Goal: Find specific page/section: Find specific page/section

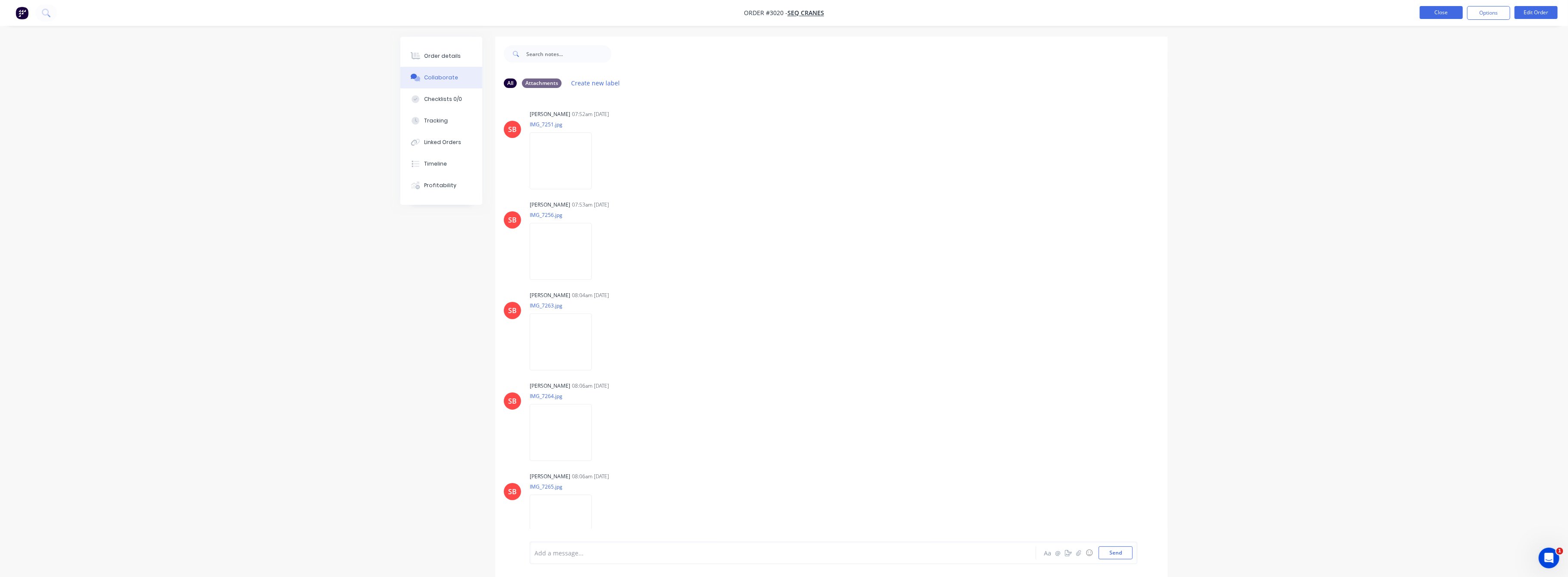
scroll to position [147, 0]
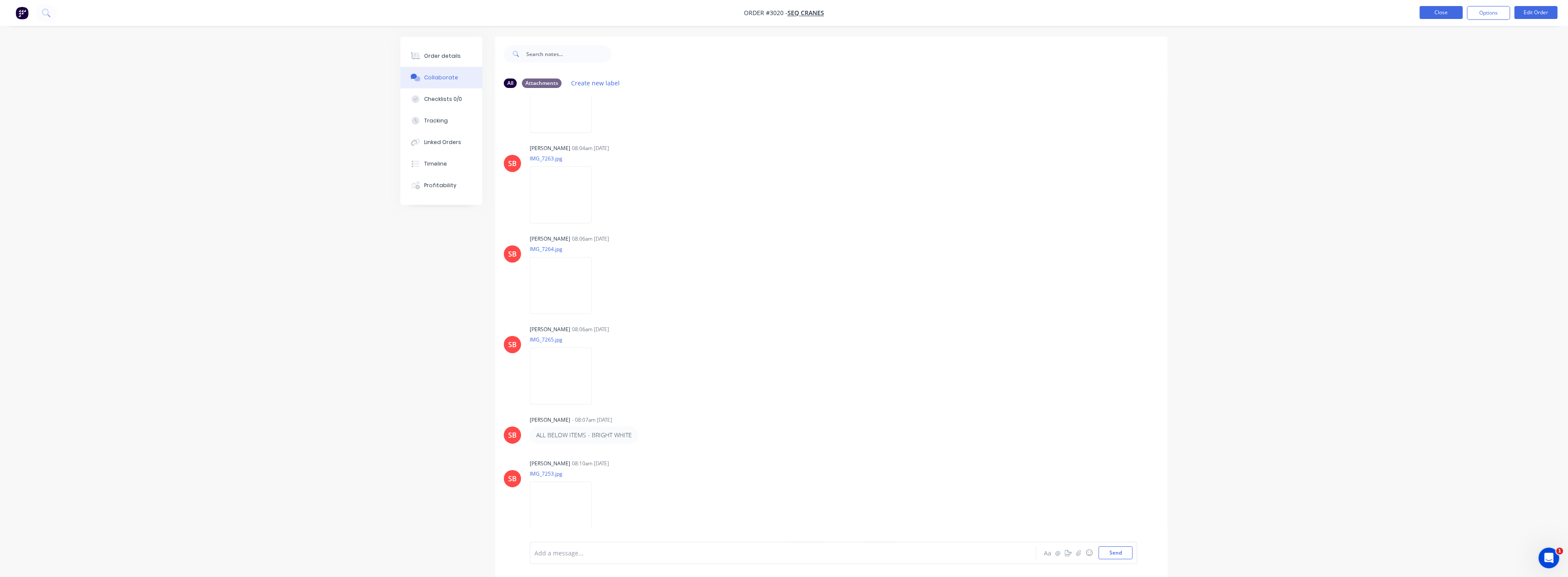
click at [1439, 13] on button "Close" at bounding box center [1441, 12] width 43 height 13
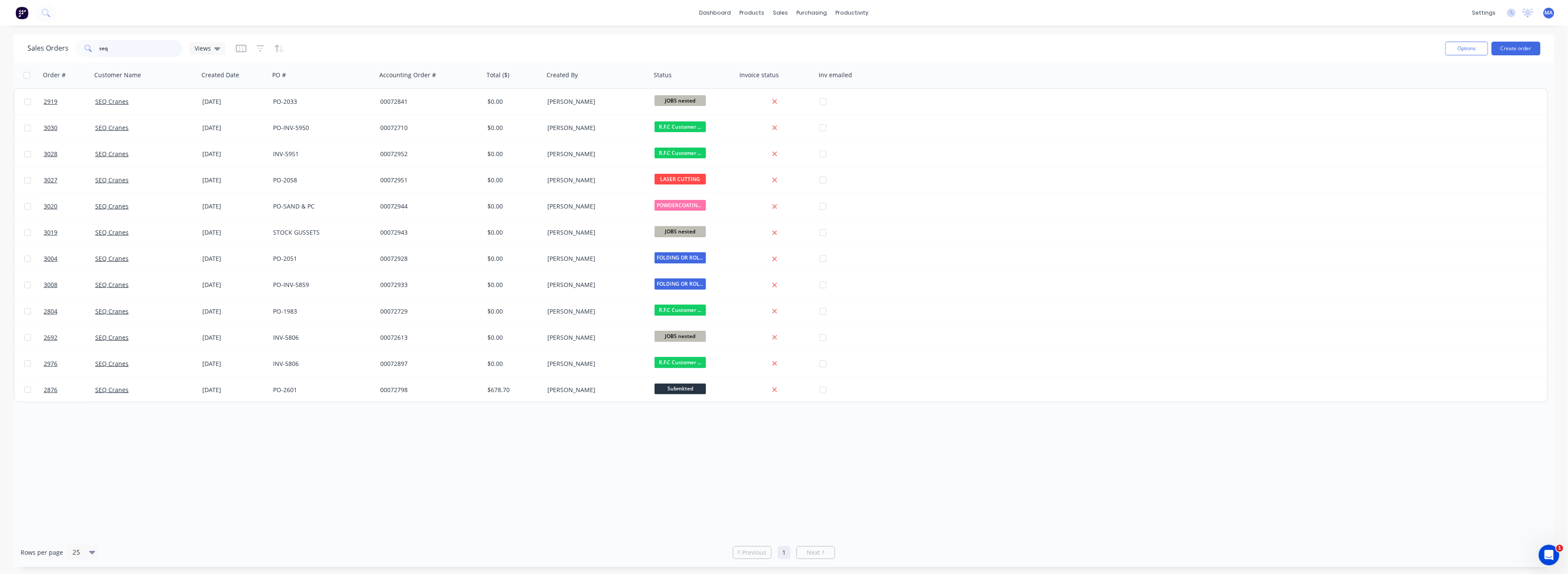
drag, startPoint x: 98, startPoint y: 50, endPoint x: 104, endPoint y: 49, distance: 6.1
drag, startPoint x: 114, startPoint y: 48, endPoint x: 82, endPoint y: 52, distance: 32.2
click at [82, 51] on div "seq" at bounding box center [129, 48] width 107 height 17
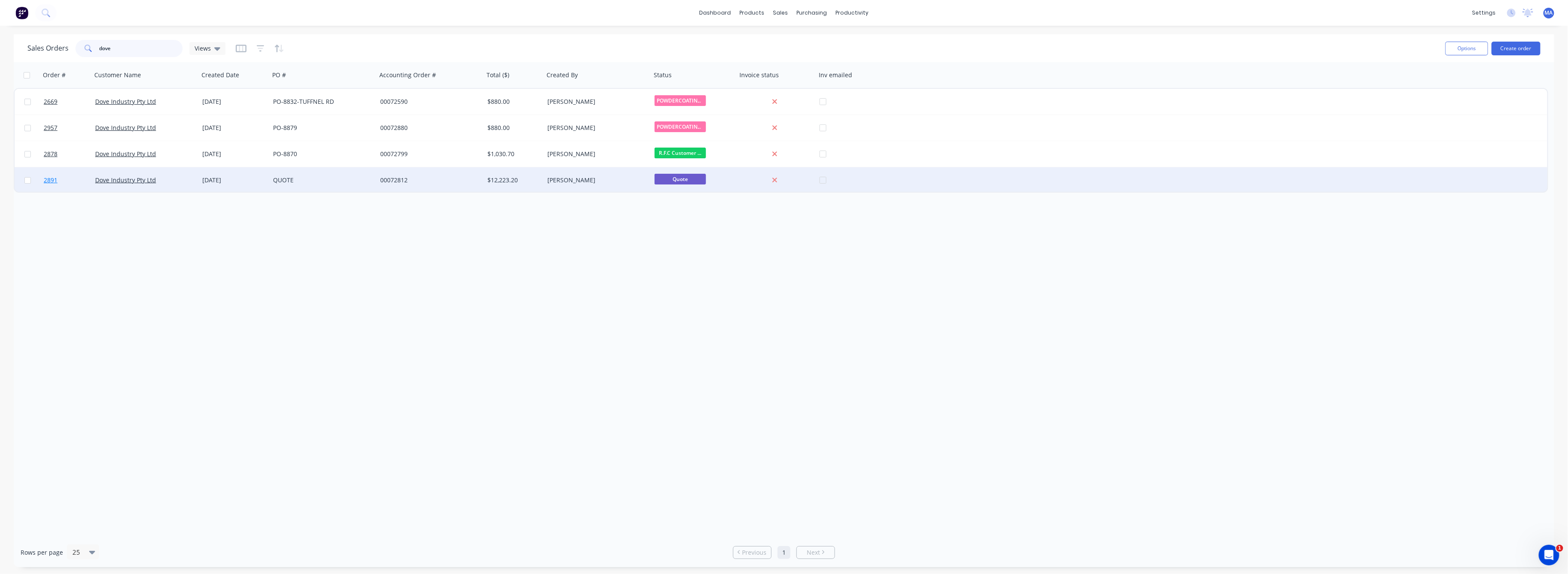
type input "dove"
click at [52, 178] on span "2891" at bounding box center [51, 180] width 14 height 8
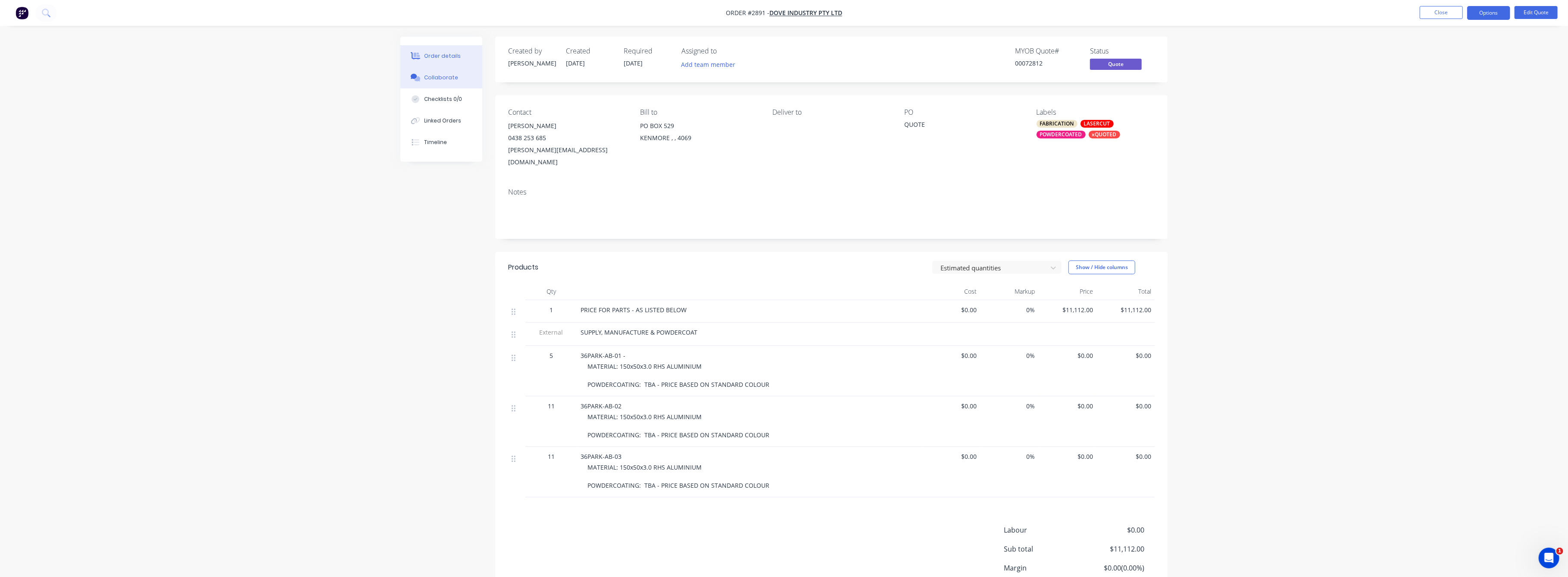
click at [439, 73] on button "Collaborate" at bounding box center [441, 78] width 82 height 21
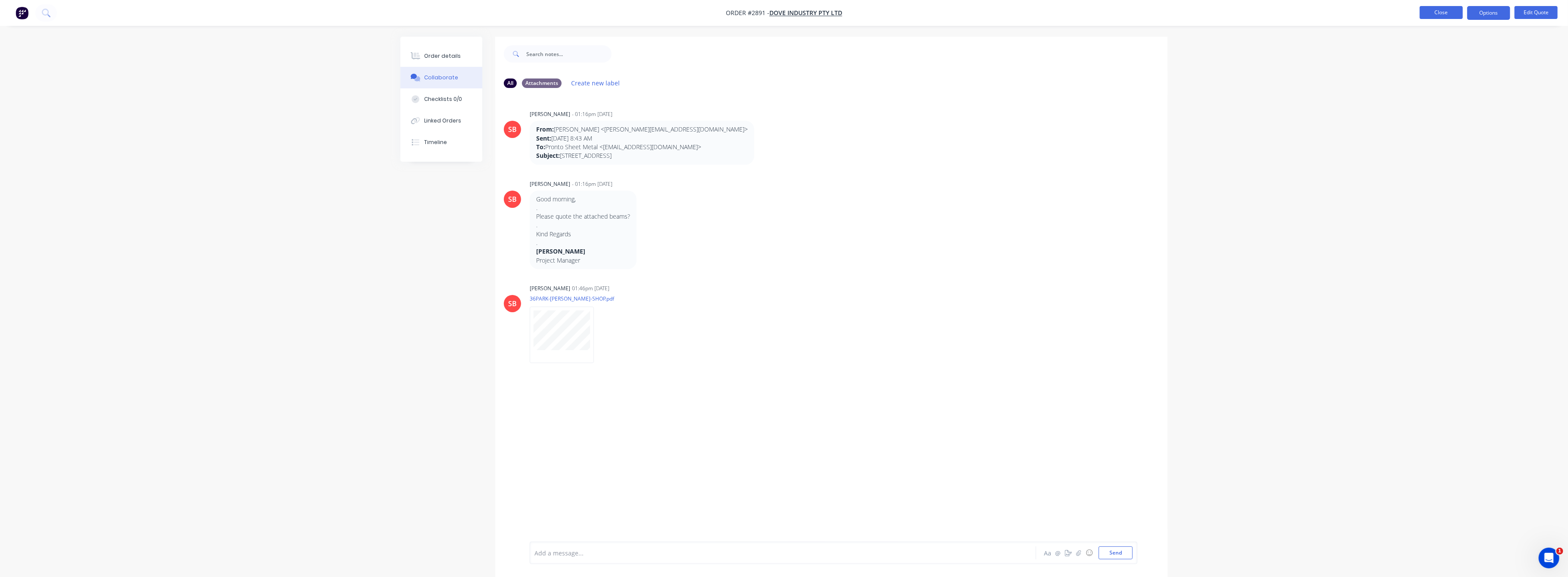
click at [1444, 12] on button "Close" at bounding box center [1441, 12] width 43 height 13
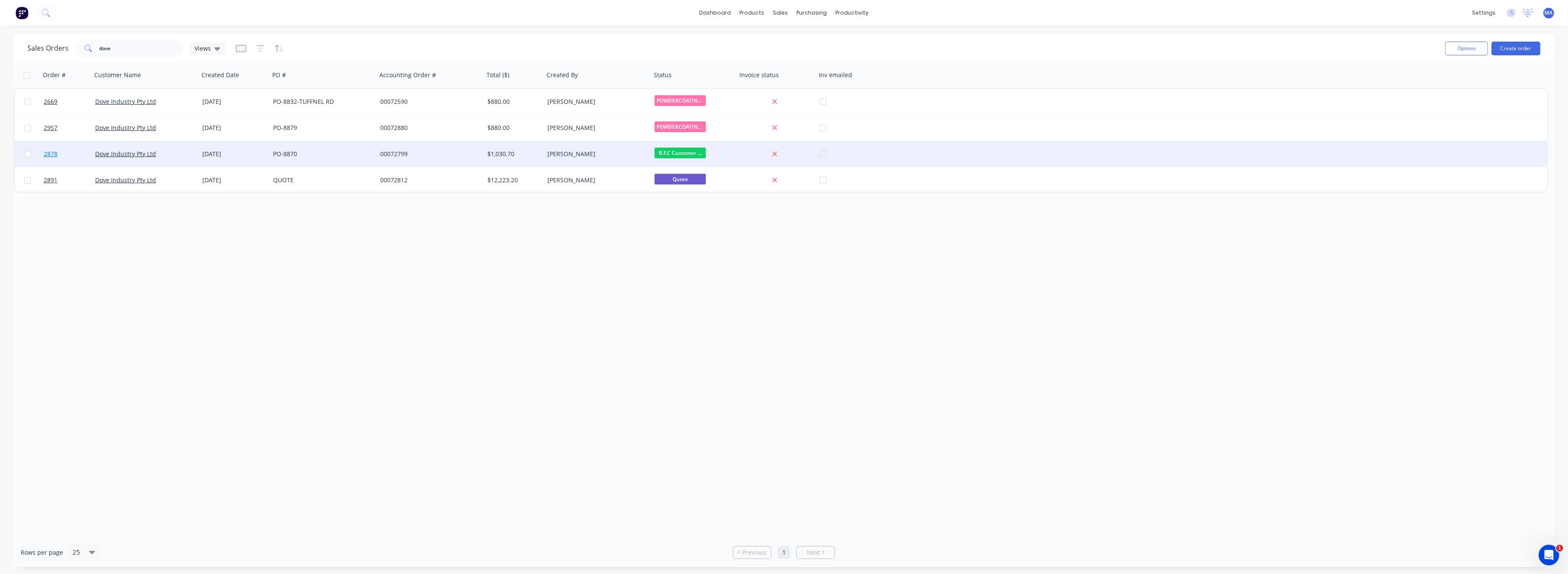
click at [46, 150] on span "2878" at bounding box center [51, 154] width 14 height 8
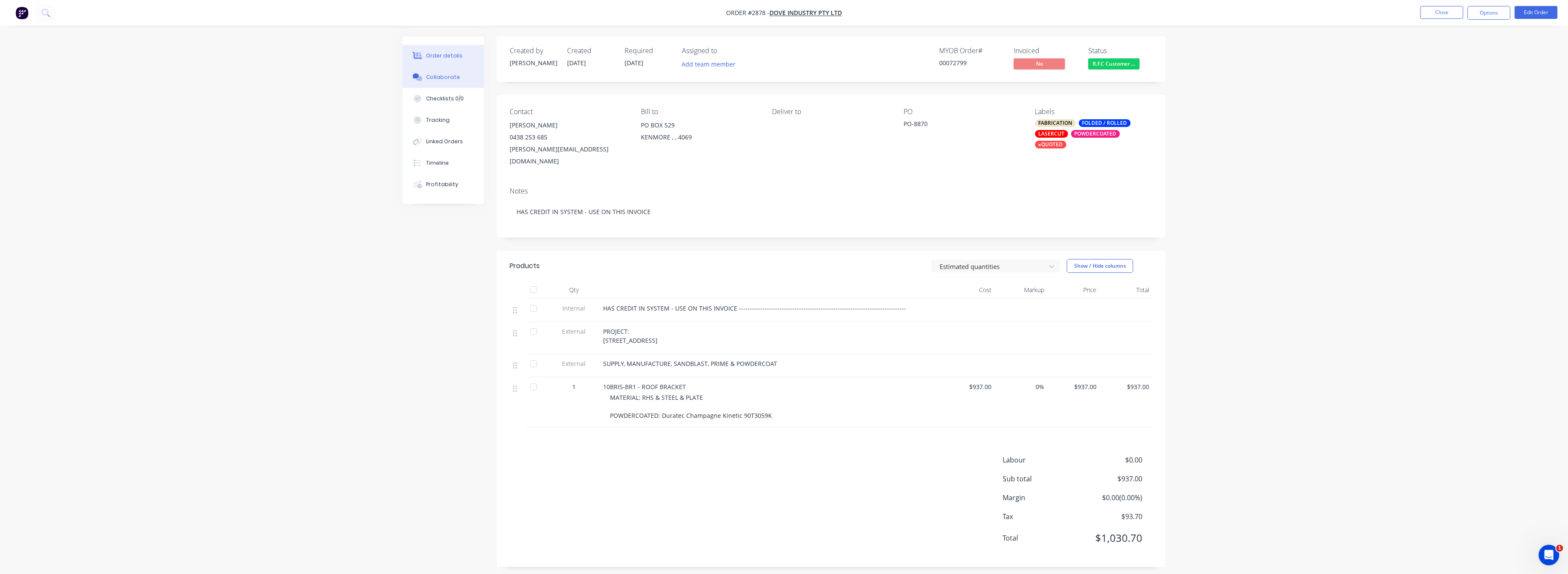
click at [440, 79] on div "Collaborate" at bounding box center [443, 77] width 34 height 8
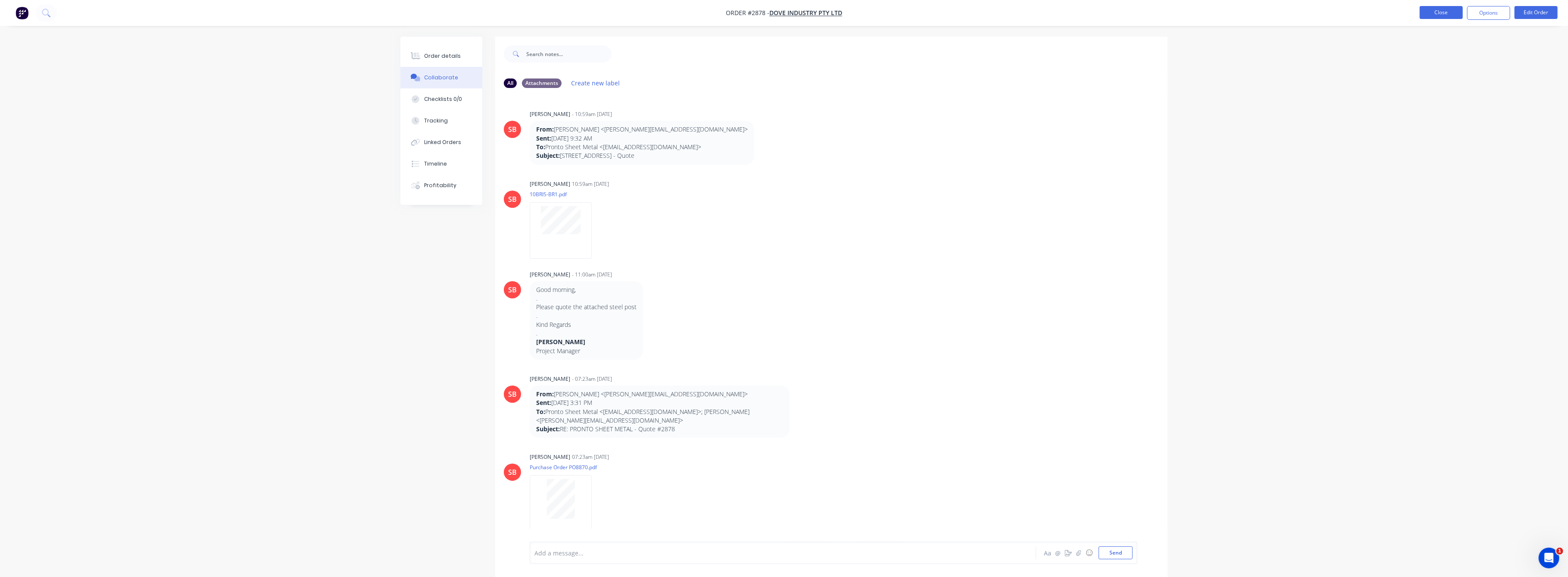
click at [1439, 9] on button "Close" at bounding box center [1441, 12] width 43 height 13
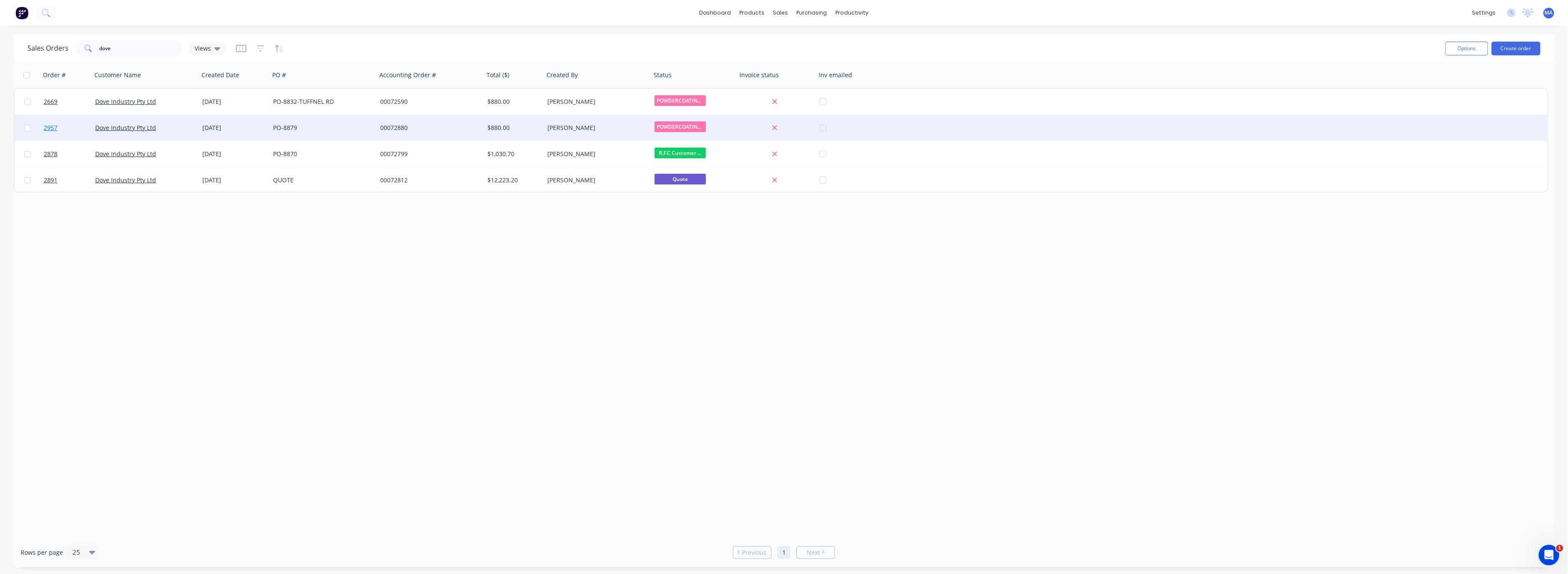
click at [51, 127] on span "2957" at bounding box center [51, 127] width 14 height 8
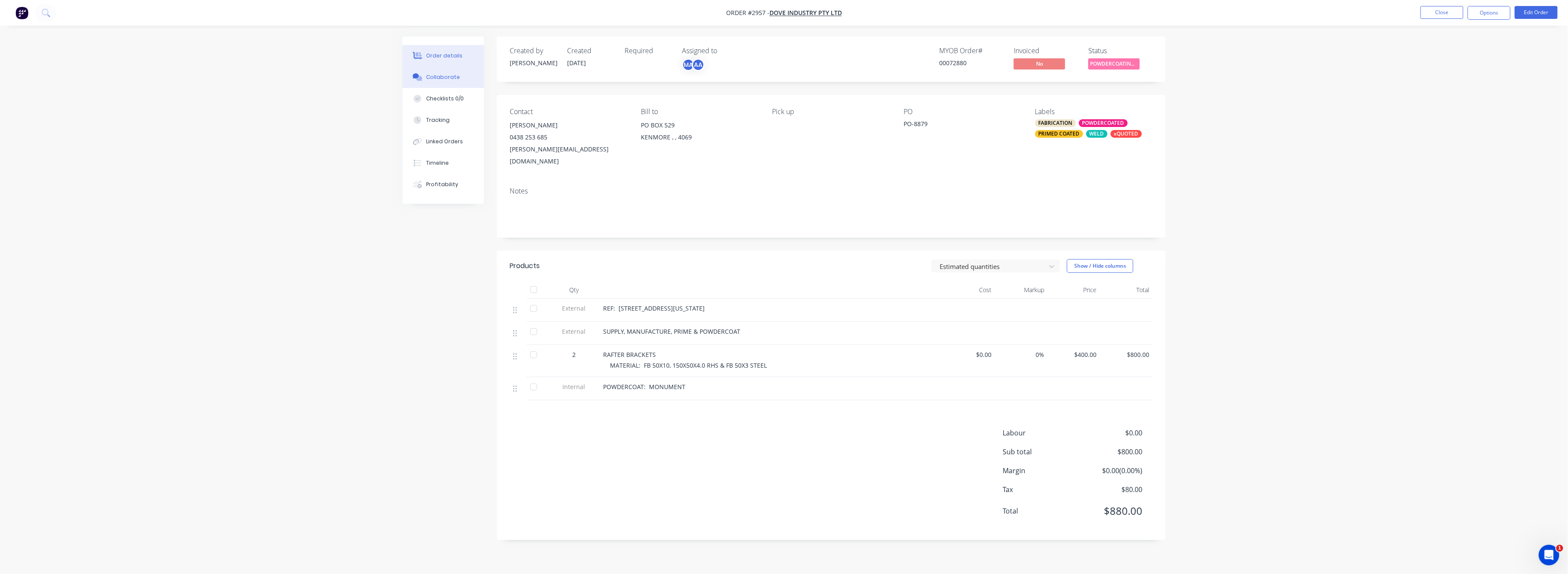
click at [446, 74] on div "Collaborate" at bounding box center [443, 77] width 34 height 8
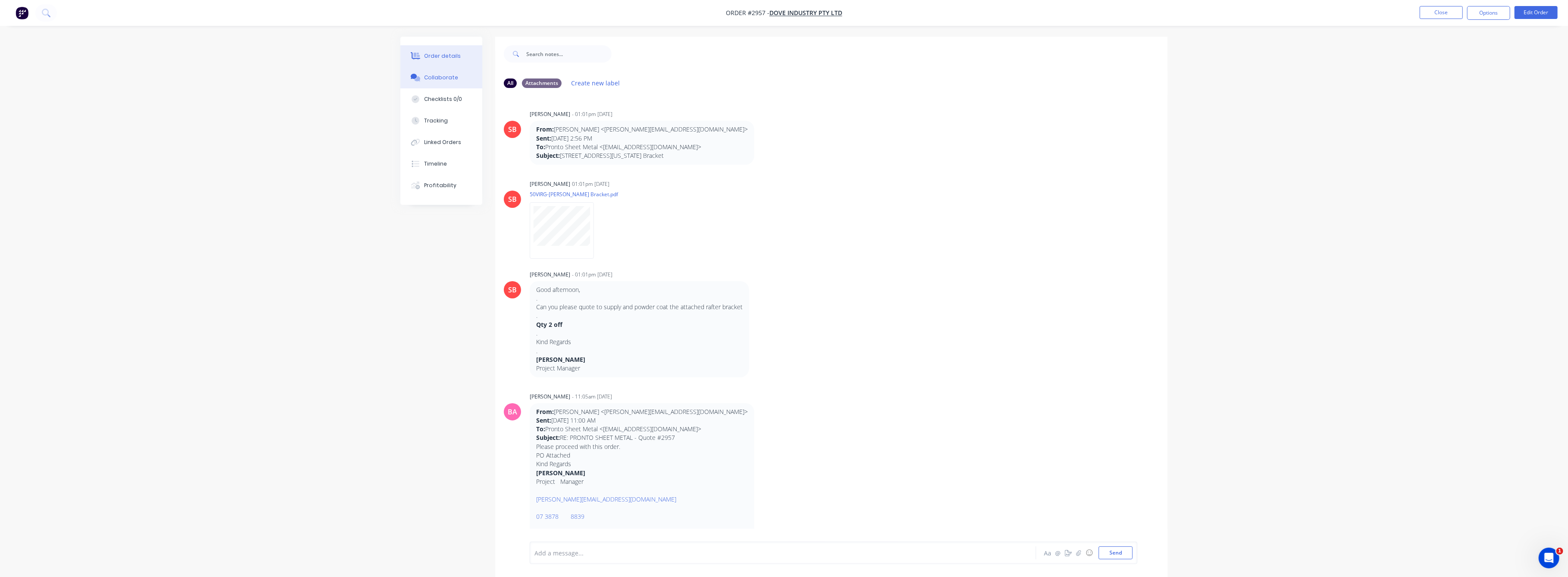
click at [443, 56] on div "Order details" at bounding box center [443, 56] width 36 height 8
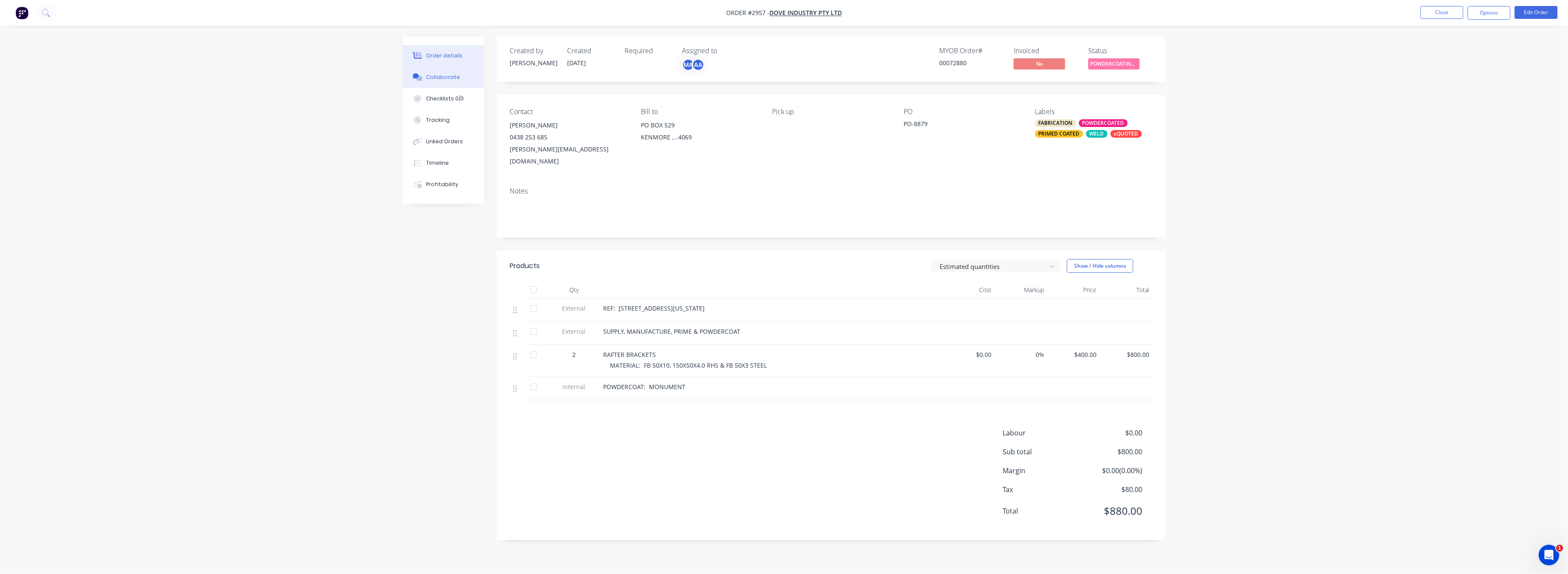
click at [444, 78] on div "Collaborate" at bounding box center [443, 77] width 34 height 8
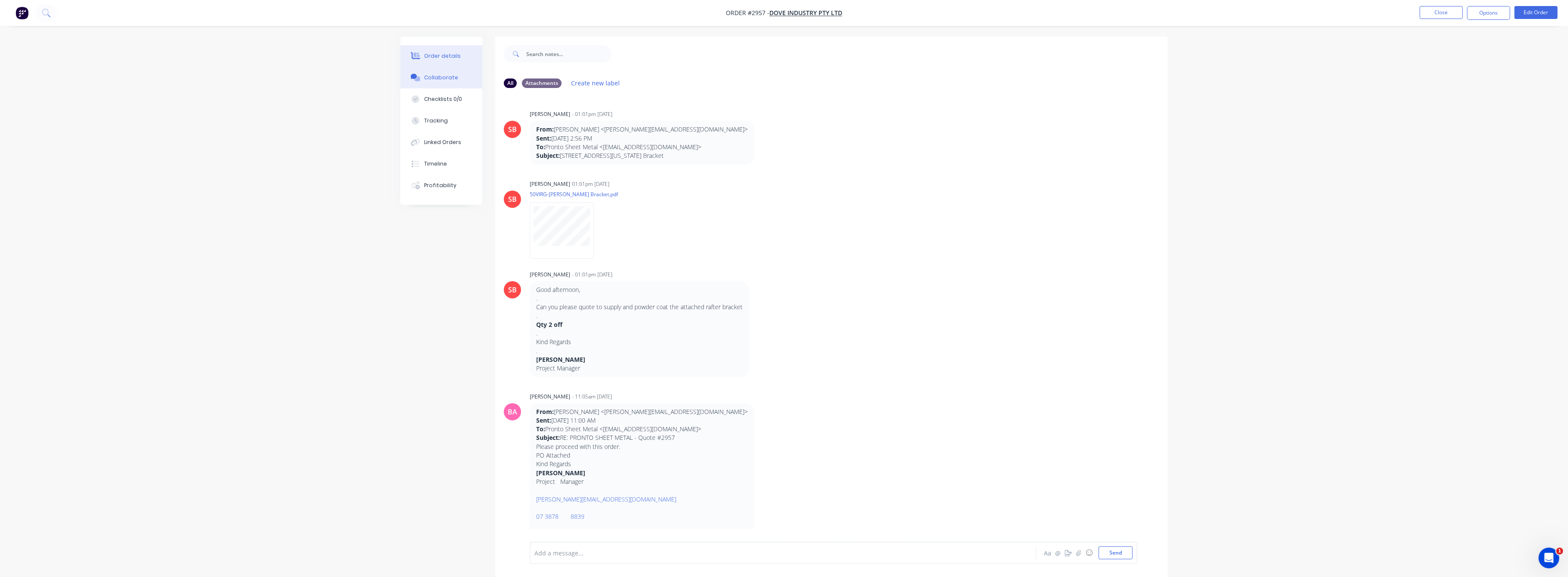
click at [446, 54] on div "Order details" at bounding box center [443, 56] width 36 height 8
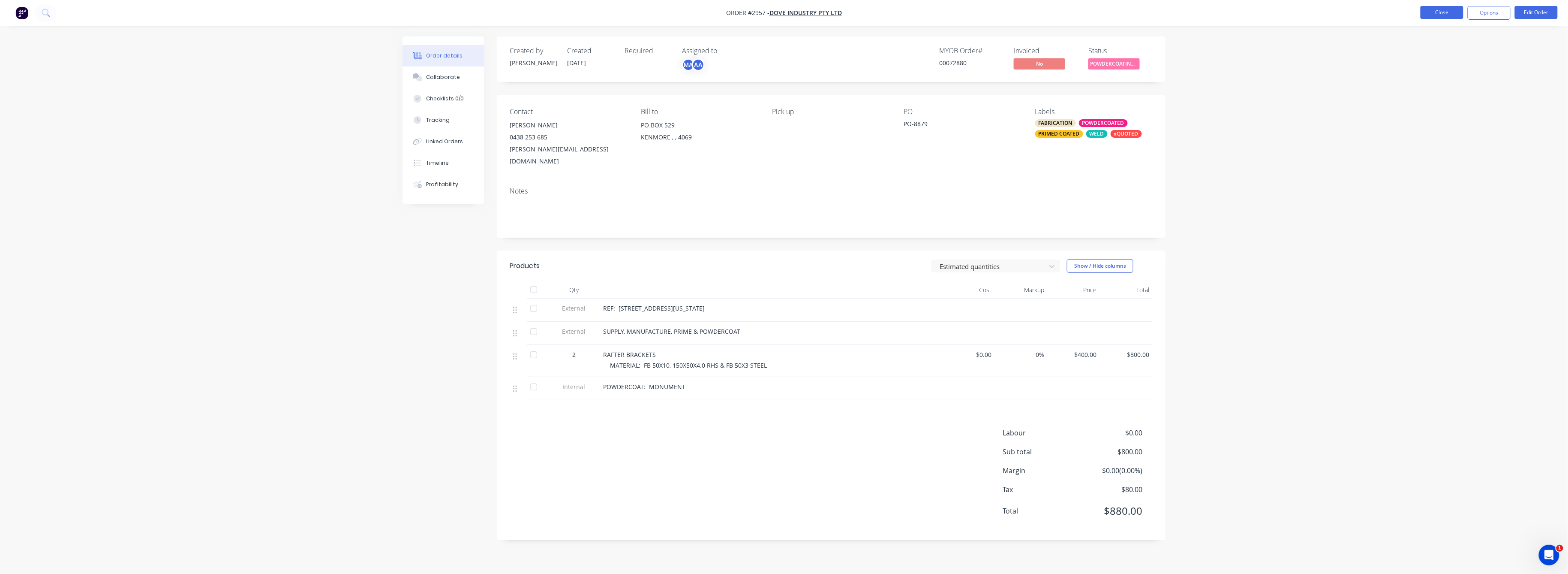
click at [1441, 15] on button "Close" at bounding box center [1442, 12] width 43 height 13
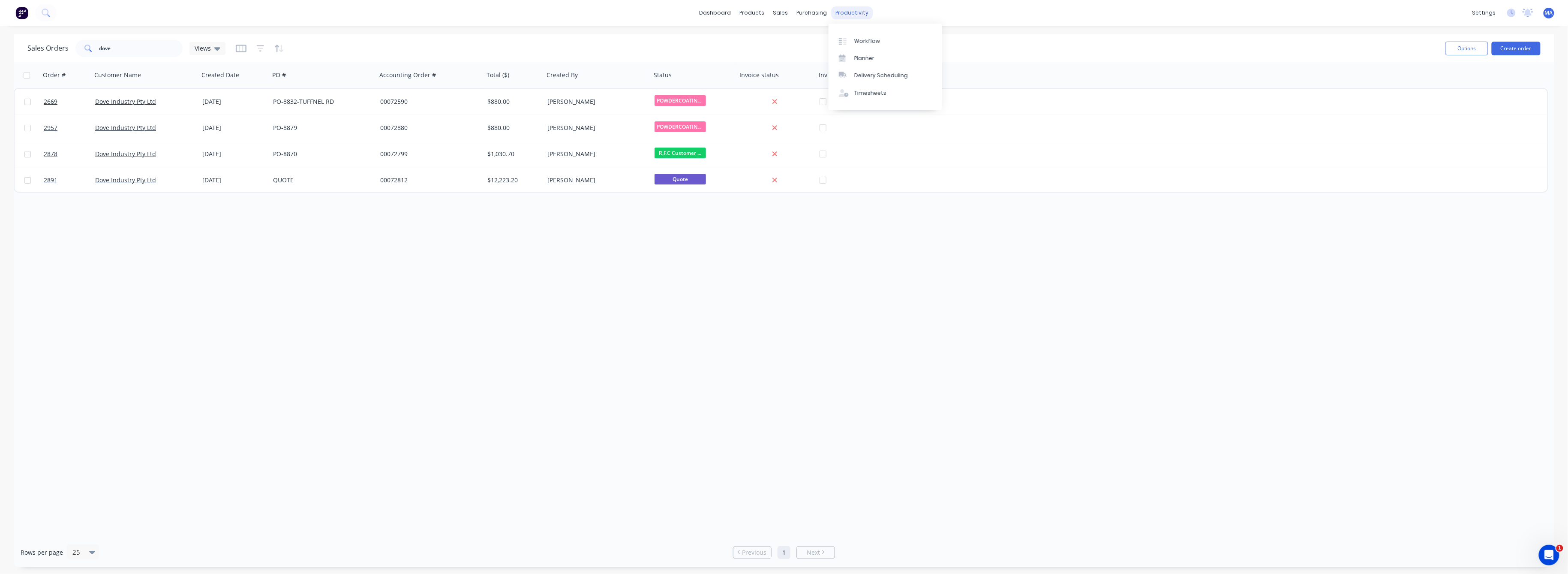
click at [851, 12] on div "productivity" at bounding box center [852, 13] width 42 height 13
click at [858, 38] on div "Workflow" at bounding box center [868, 41] width 26 height 8
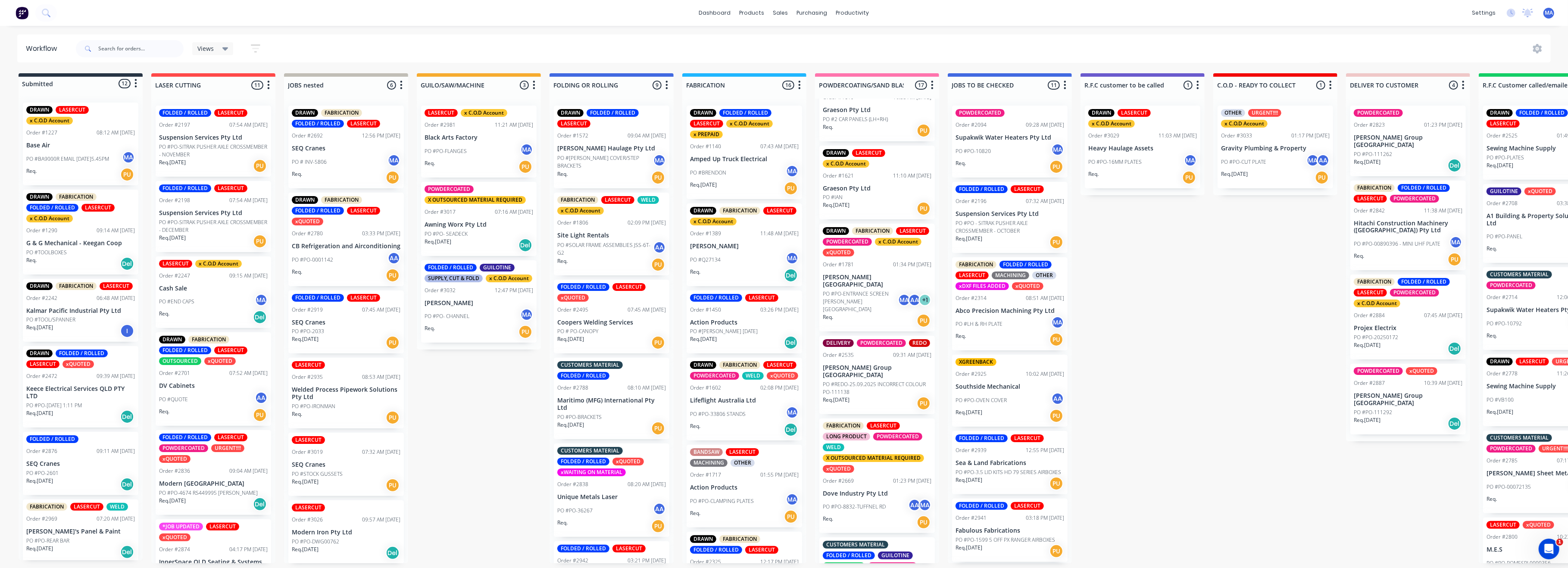
scroll to position [172, 0]
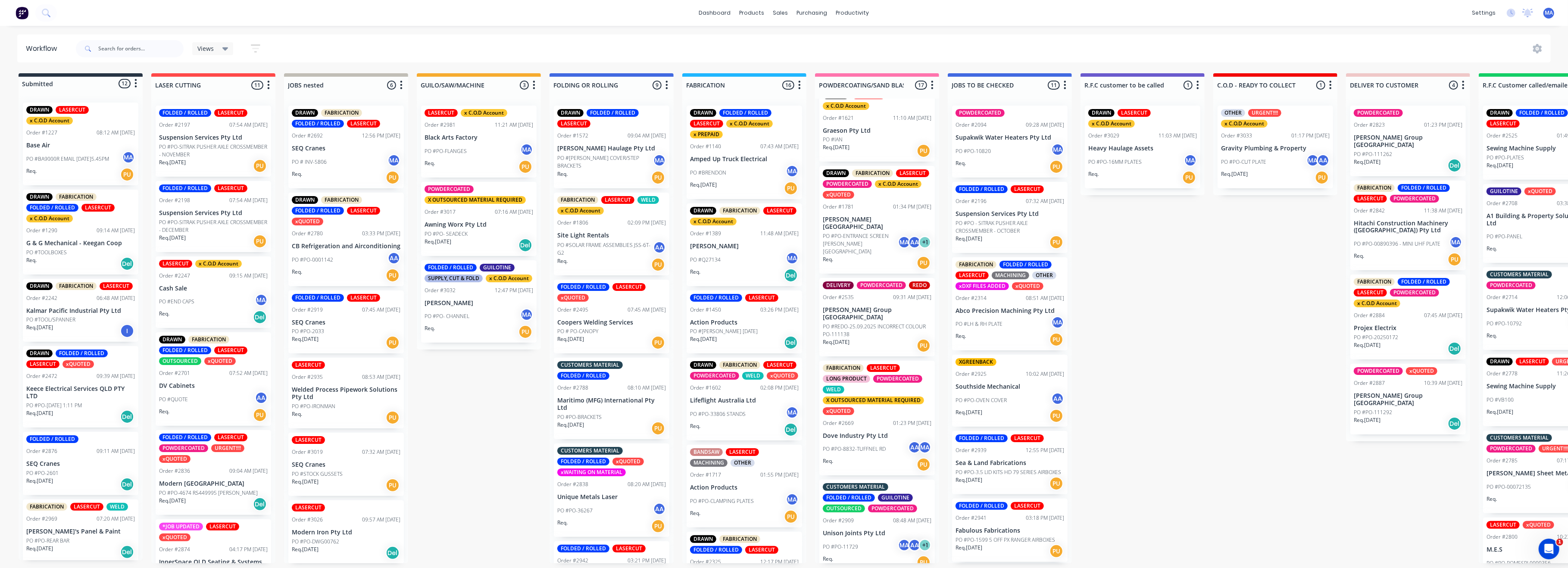
click at [878, 309] on p "[PERSON_NAME] Group [GEOGRAPHIC_DATA]" at bounding box center [877, 313] width 109 height 14
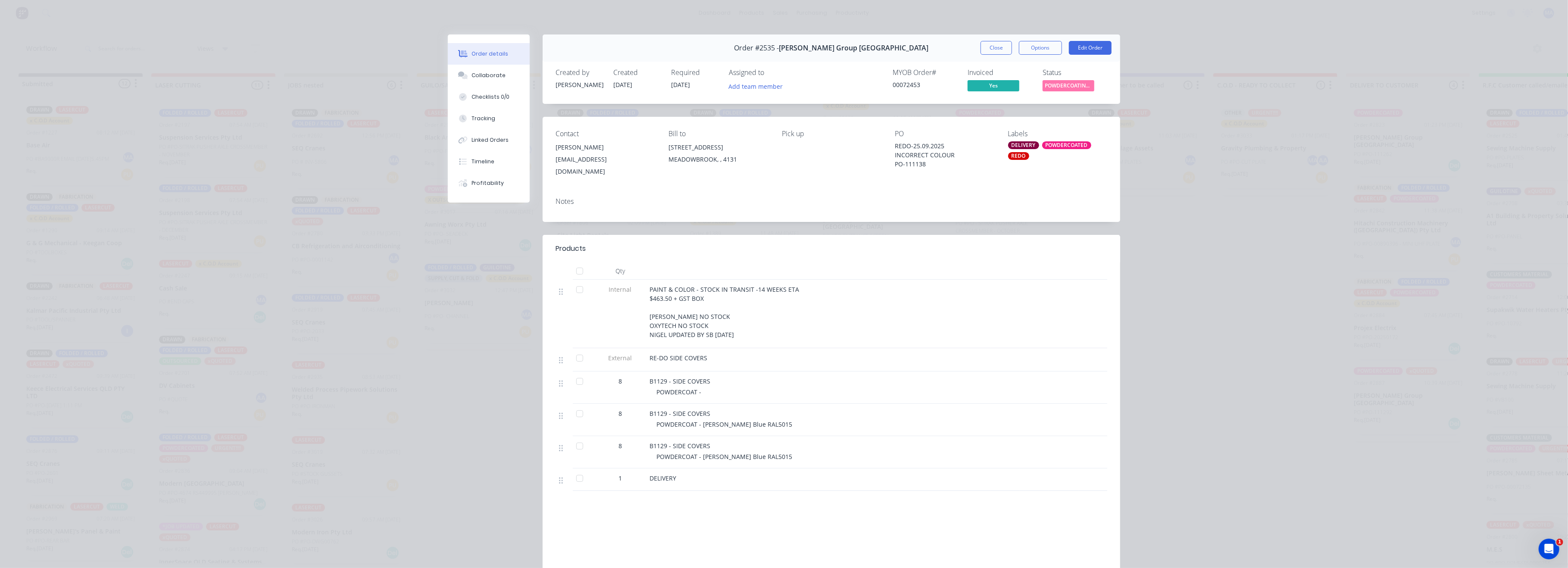
click at [997, 49] on button "Close" at bounding box center [996, 48] width 31 height 14
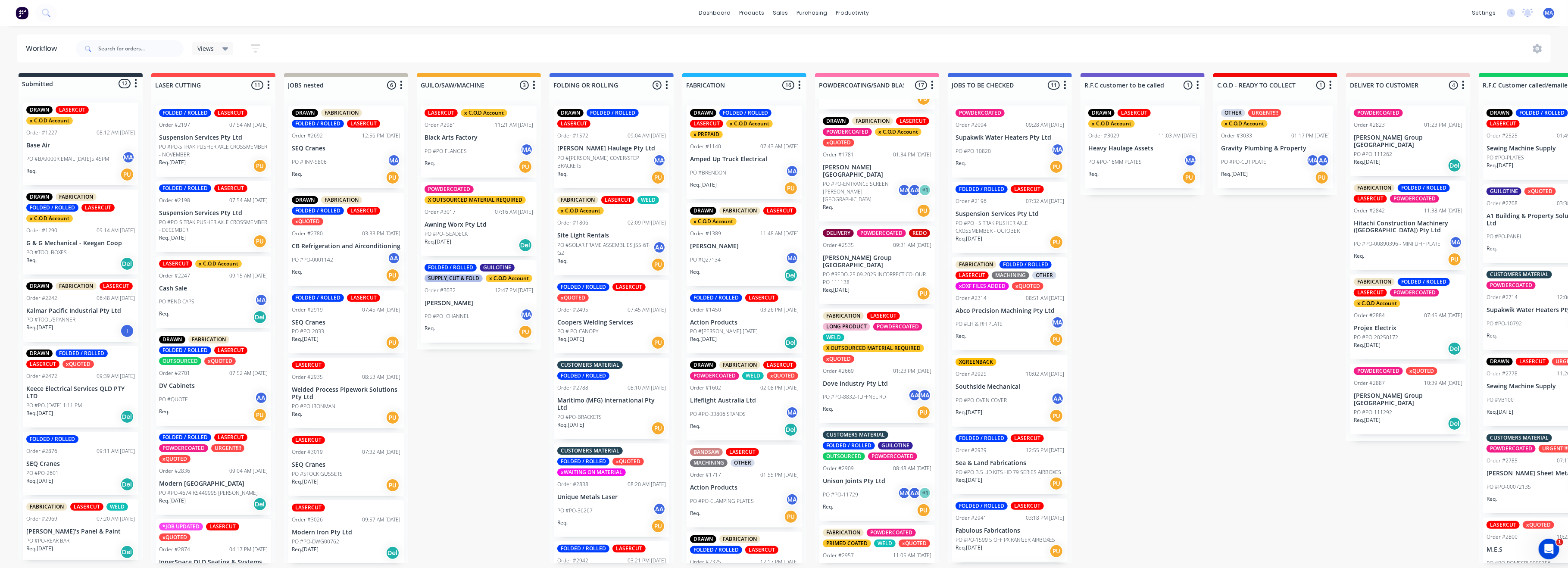
scroll to position [287, 0]
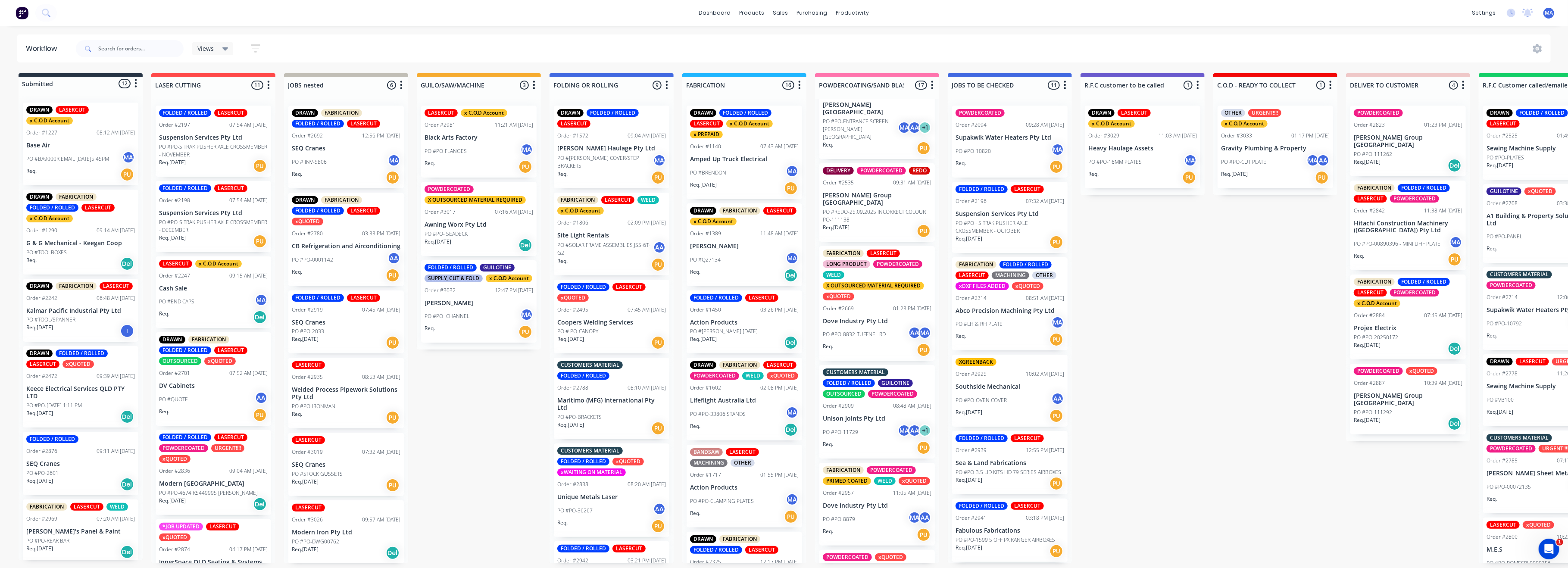
click at [871, 314] on div "FABRICATION LASERCUT LONG PRODUCT POWDERCOATED WELD X OUTSOURCED MATERIAL REQUI…" at bounding box center [877, 303] width 115 height 115
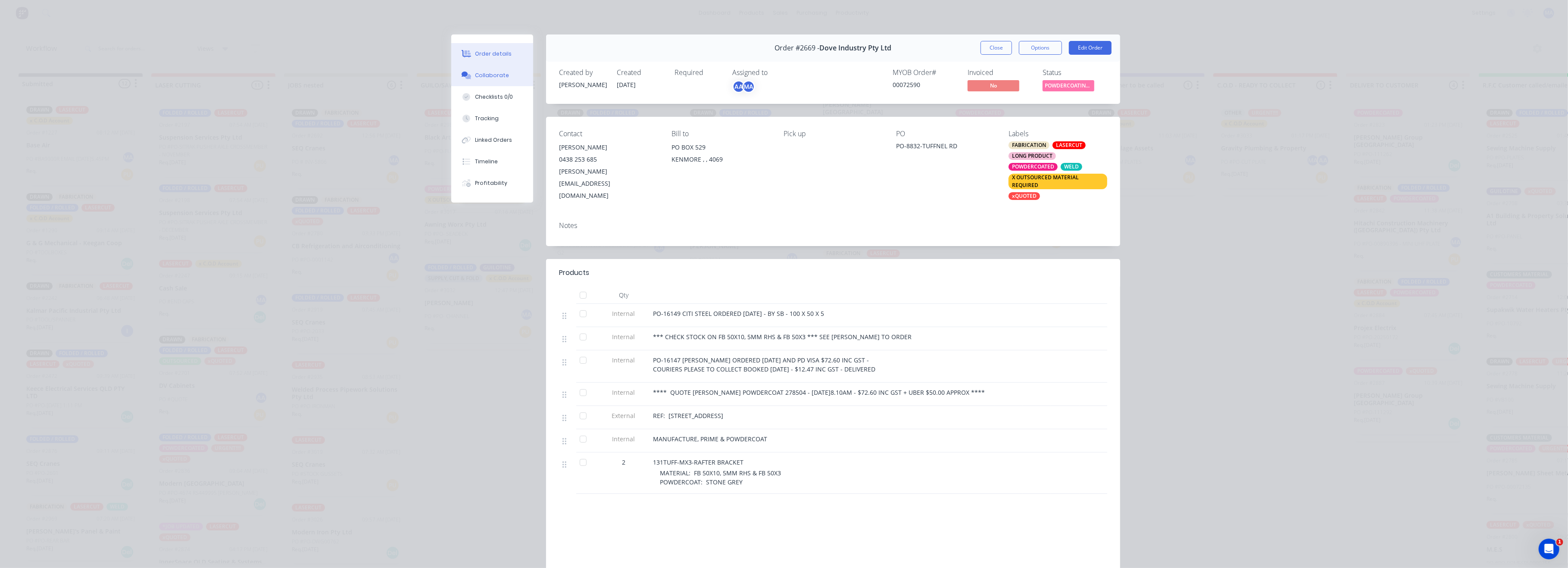
click at [485, 74] on div "Collaborate" at bounding box center [492, 75] width 34 height 8
